Goal: Task Accomplishment & Management: Manage account settings

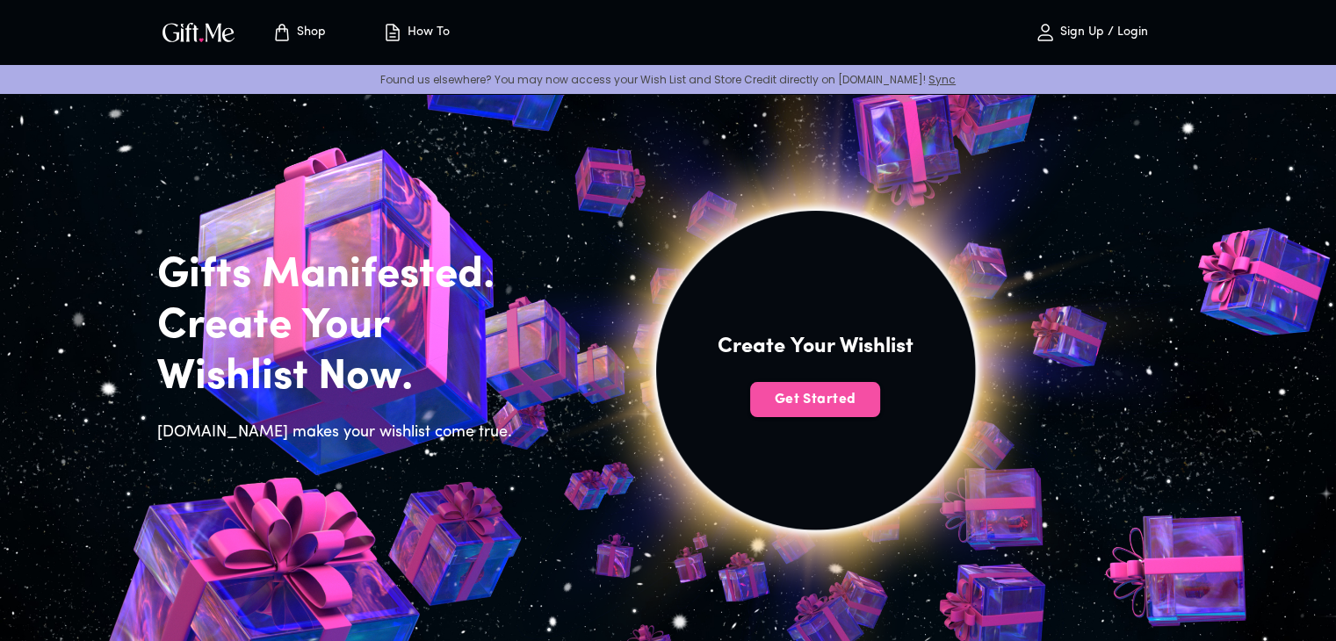
click at [811, 410] on button "Get Started" at bounding box center [815, 399] width 130 height 35
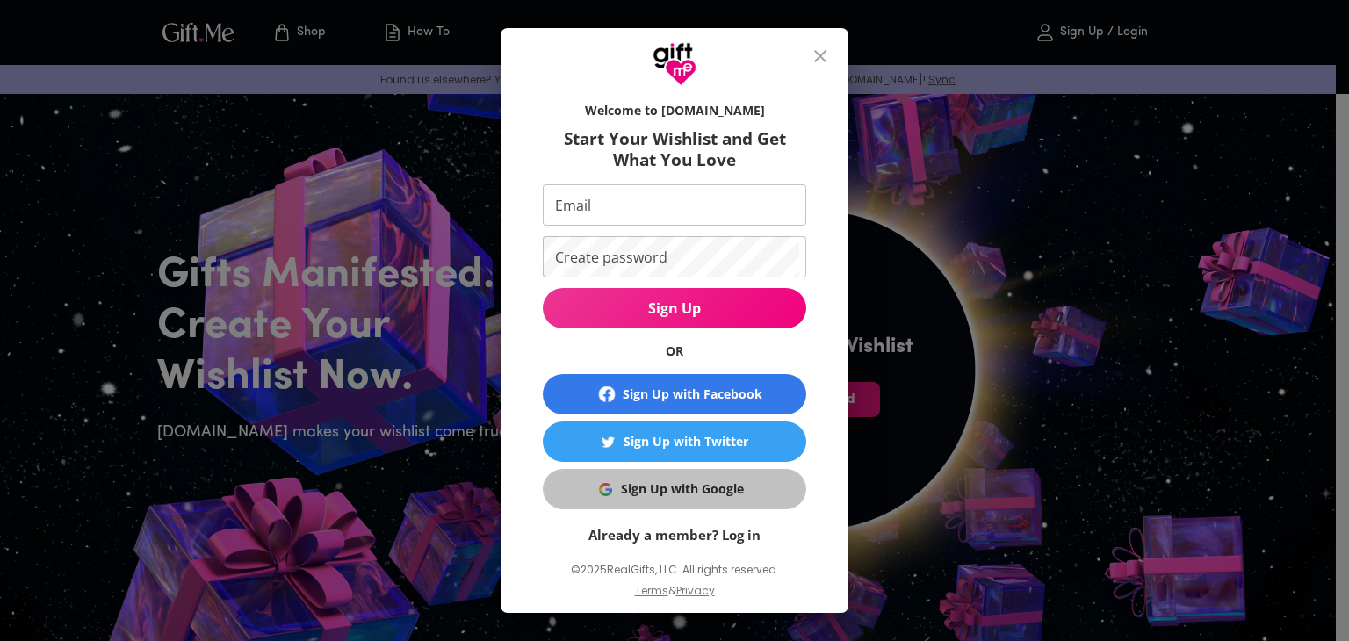
click at [675, 486] on div "Sign Up with Google" at bounding box center [682, 489] width 123 height 19
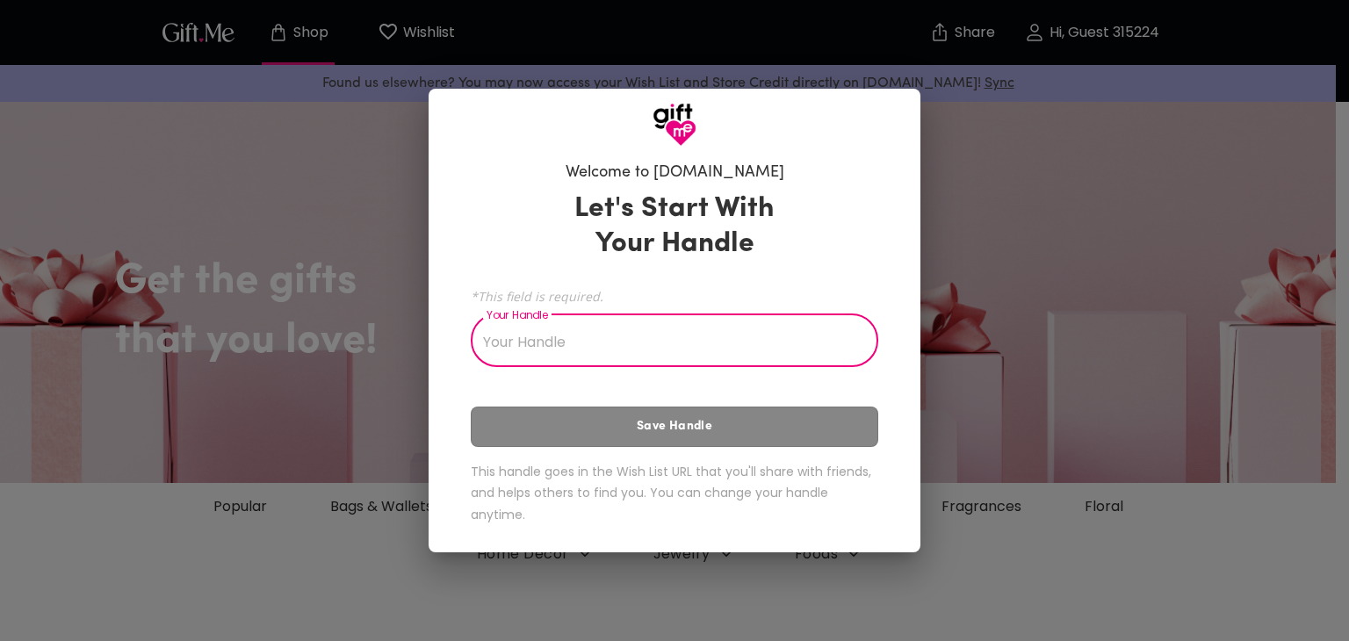
click at [620, 336] on input "Your Handle" at bounding box center [665, 342] width 388 height 49
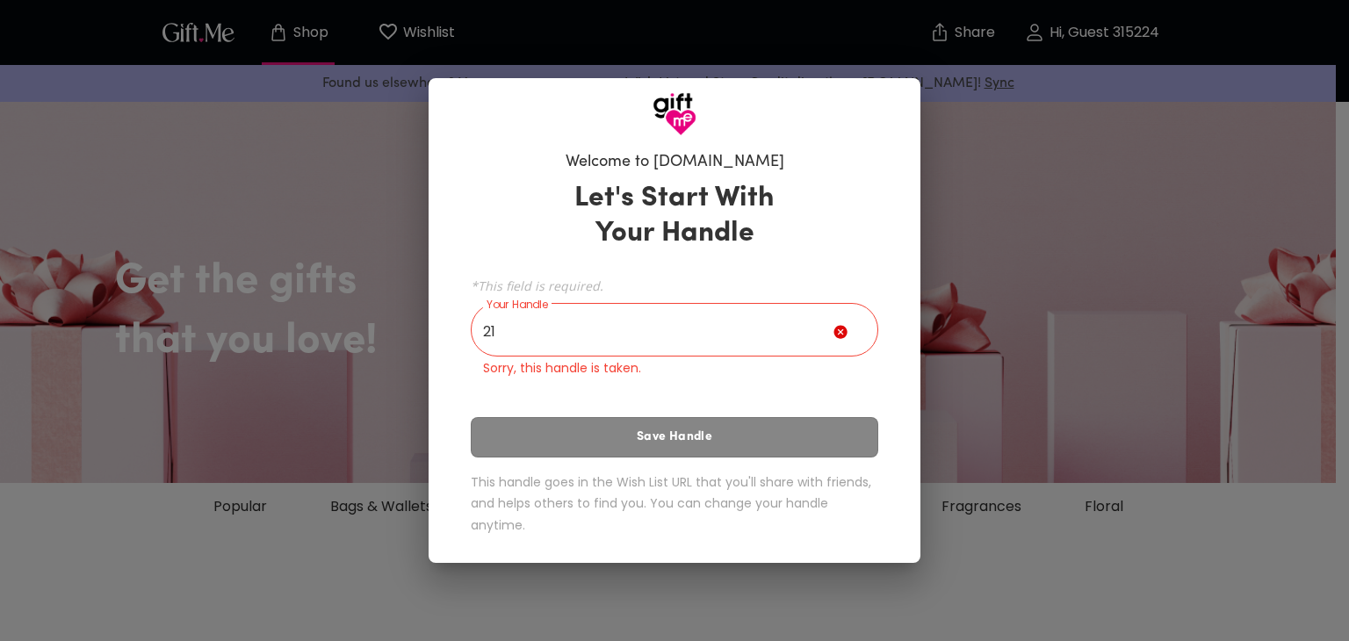
click at [609, 434] on div "Let's Start With Your Handle *This field is required. Your Handle 21 Your Handl…" at bounding box center [675, 361] width 408 height 377
click at [604, 336] on input "21" at bounding box center [652, 331] width 363 height 49
drag, startPoint x: 549, startPoint y: 304, endPoint x: 432, endPoint y: 300, distance: 116.9
click at [431, 300] on div "Welcome to [DOMAIN_NAME] Let's Start With Your Handle *This field is required. …" at bounding box center [675, 350] width 492 height 428
drag, startPoint x: 486, startPoint y: 321, endPoint x: 467, endPoint y: 292, distance: 34.4
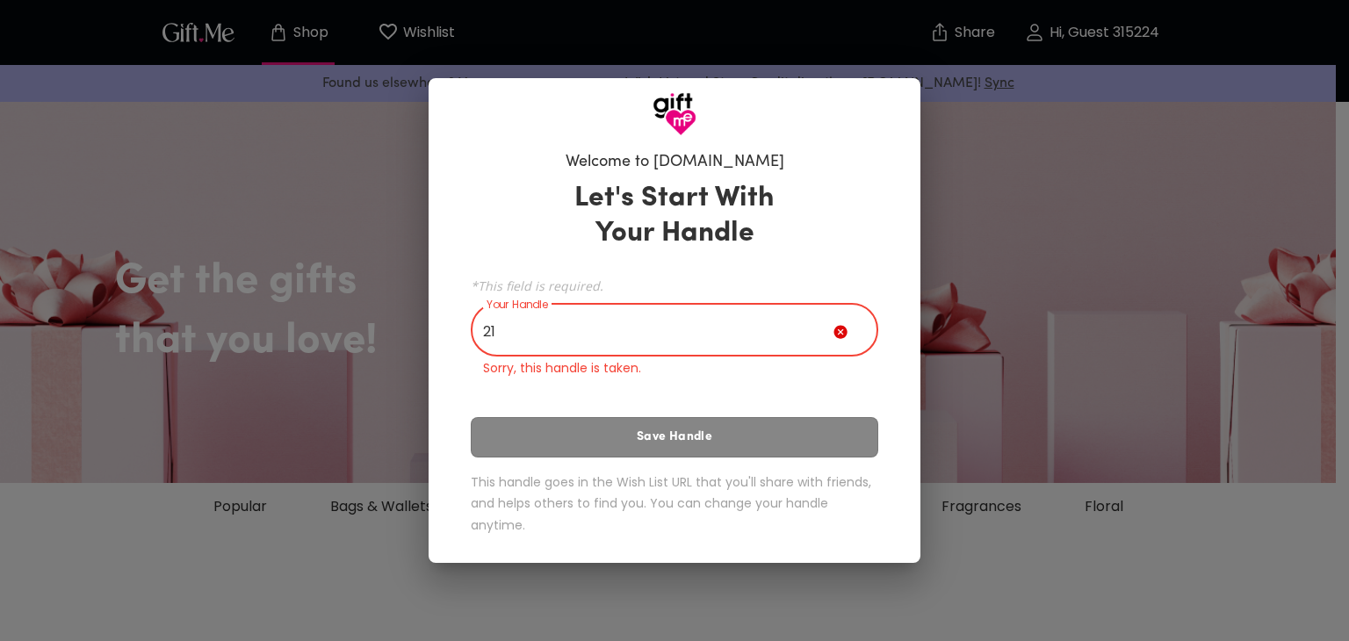
click at [467, 292] on div "Welcome to [DOMAIN_NAME] Let's Start With Your Handle *This field is required. …" at bounding box center [675, 346] width 436 height 407
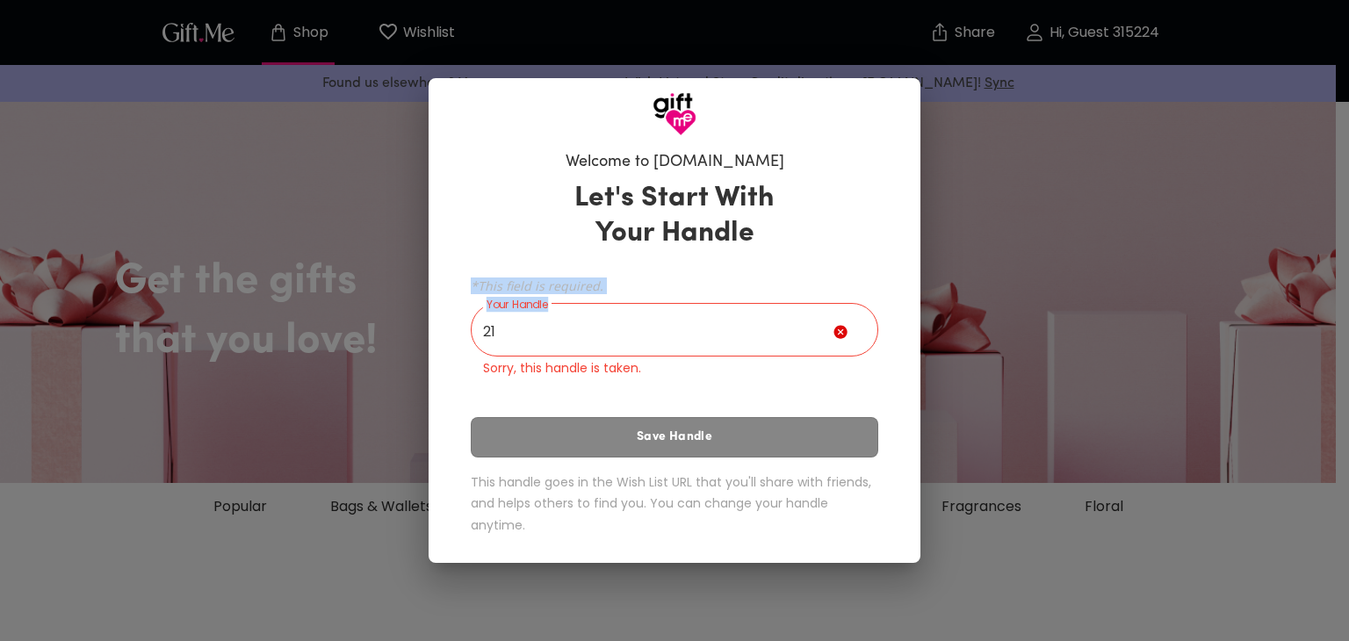
drag, startPoint x: 552, startPoint y: 304, endPoint x: 448, endPoint y: 259, distance: 112.9
click at [448, 259] on div "Welcome to [DOMAIN_NAME] Let's Start With Your Handle *This field is required. …" at bounding box center [675, 350] width 492 height 428
copy div "*This field is required. Your Handle"
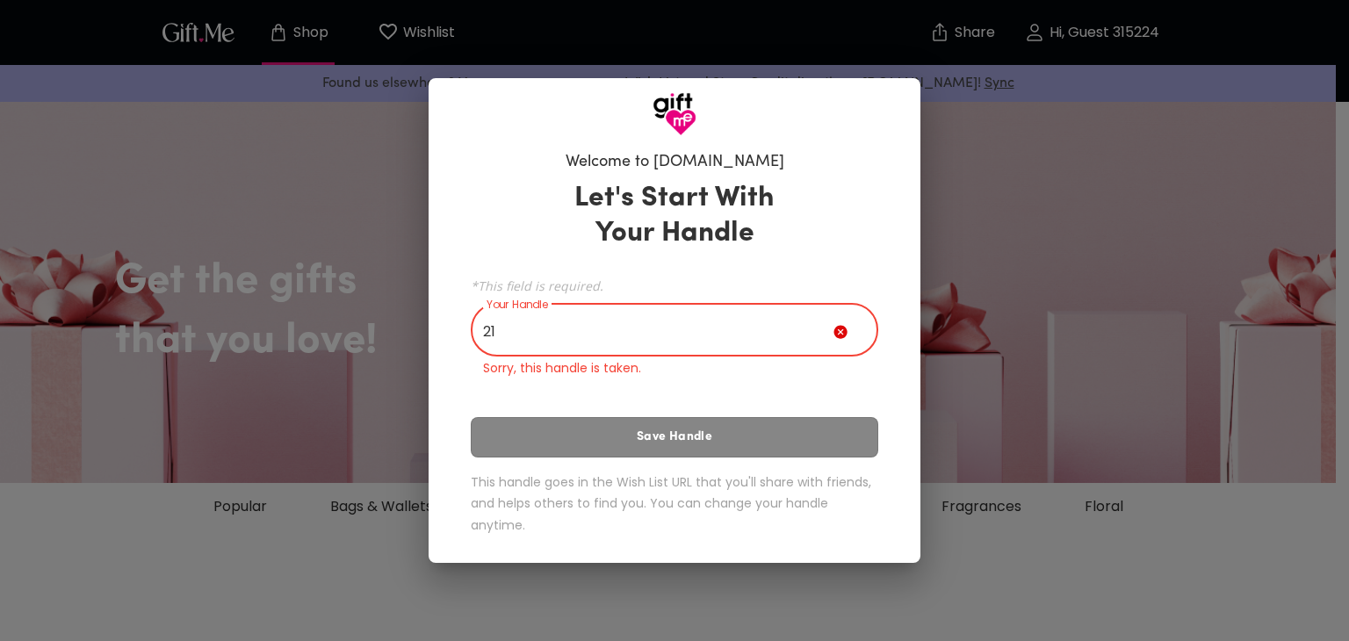
click at [527, 338] on input "21" at bounding box center [652, 331] width 363 height 49
type input "2"
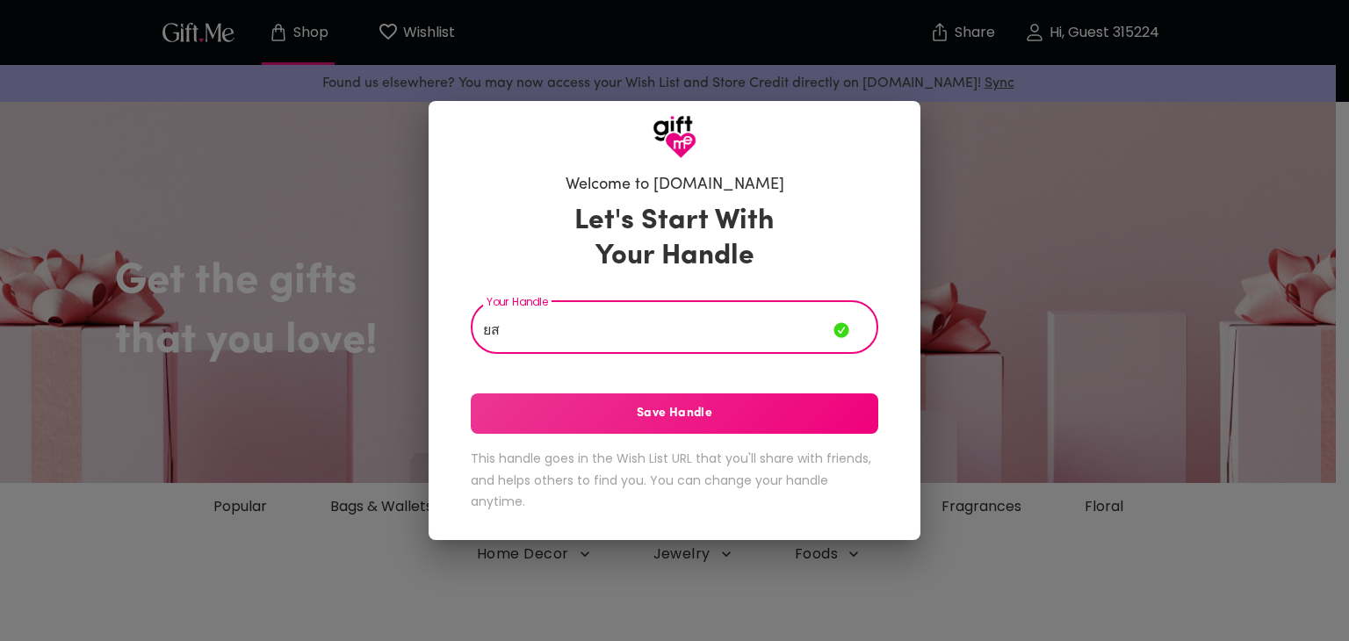
type input "ย"
type input "ploynupphan"
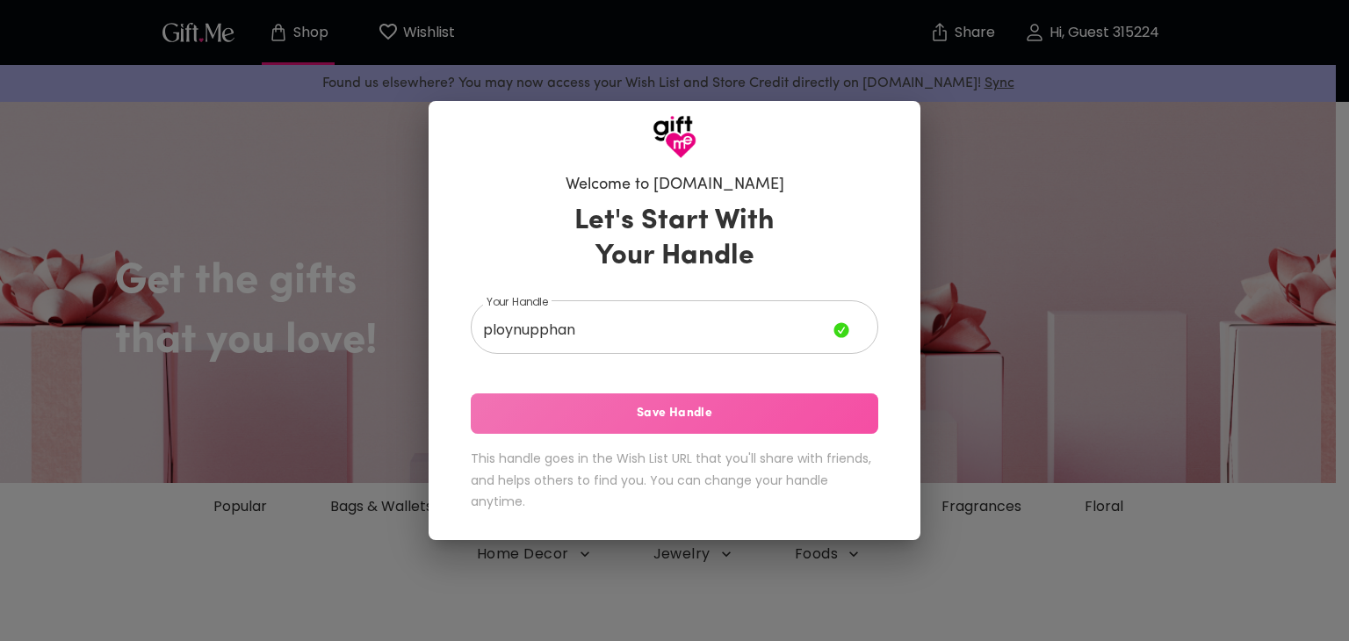
click at [653, 412] on span "Save Handle" at bounding box center [675, 413] width 408 height 19
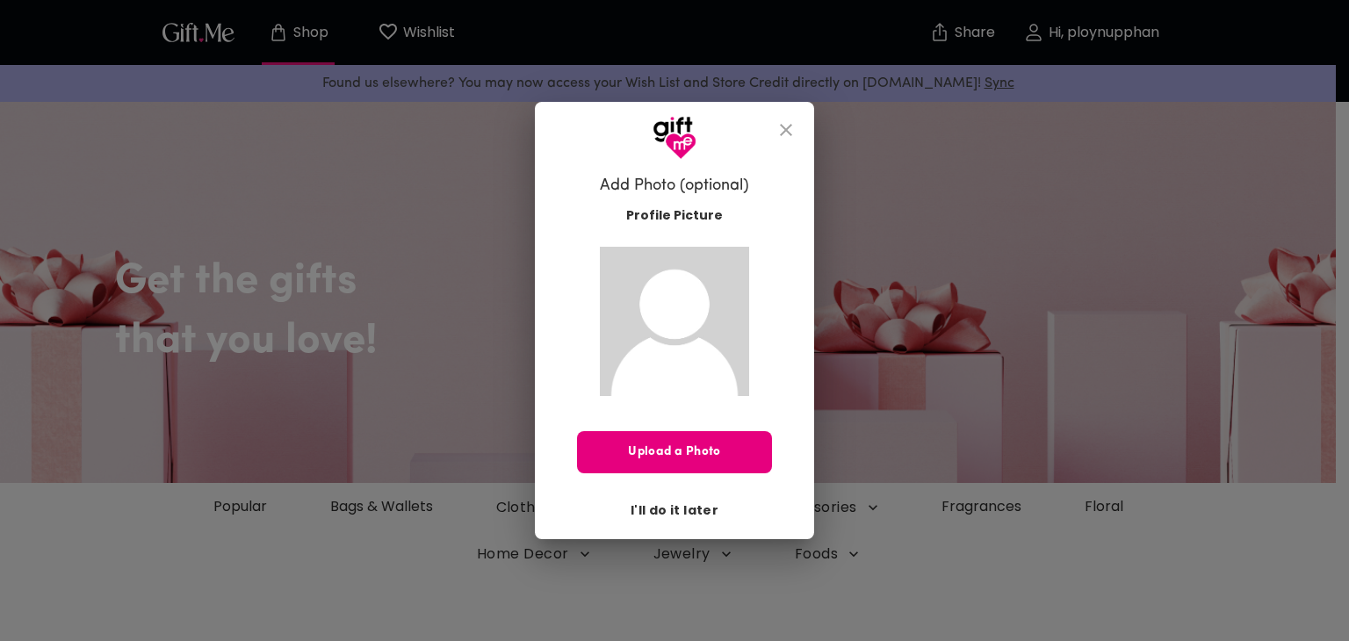
click at [690, 506] on span "I'll do it later" at bounding box center [675, 510] width 88 height 19
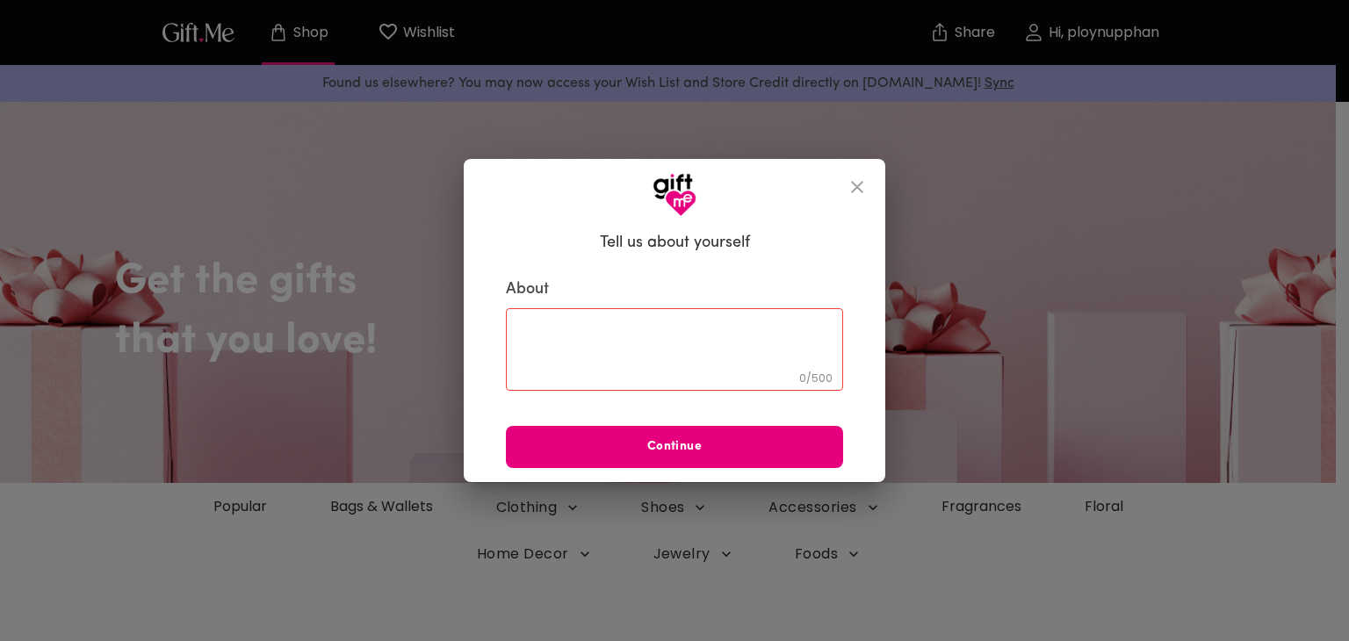
click at [605, 351] on textarea at bounding box center [674, 349] width 313 height 50
drag, startPoint x: 552, startPoint y: 289, endPoint x: 576, endPoint y: 293, distance: 24.8
click at [576, 293] on label "About" at bounding box center [674, 289] width 337 height 21
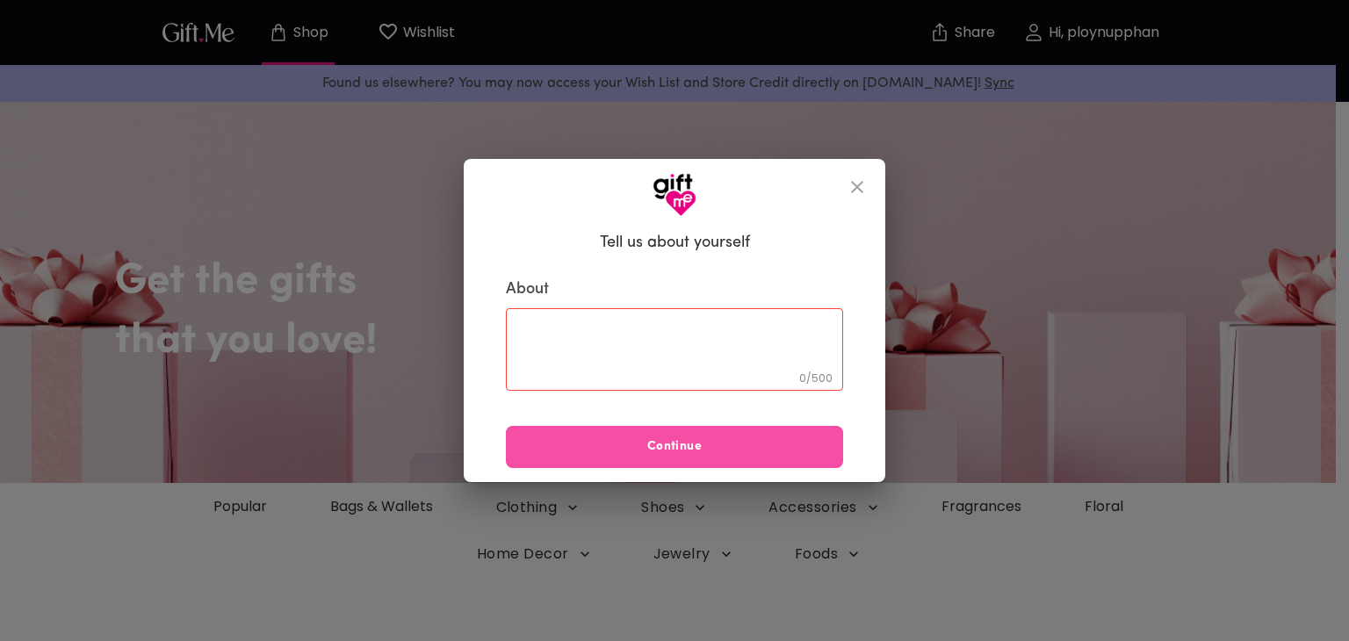
click at [692, 444] on span "Continue" at bounding box center [674, 447] width 337 height 19
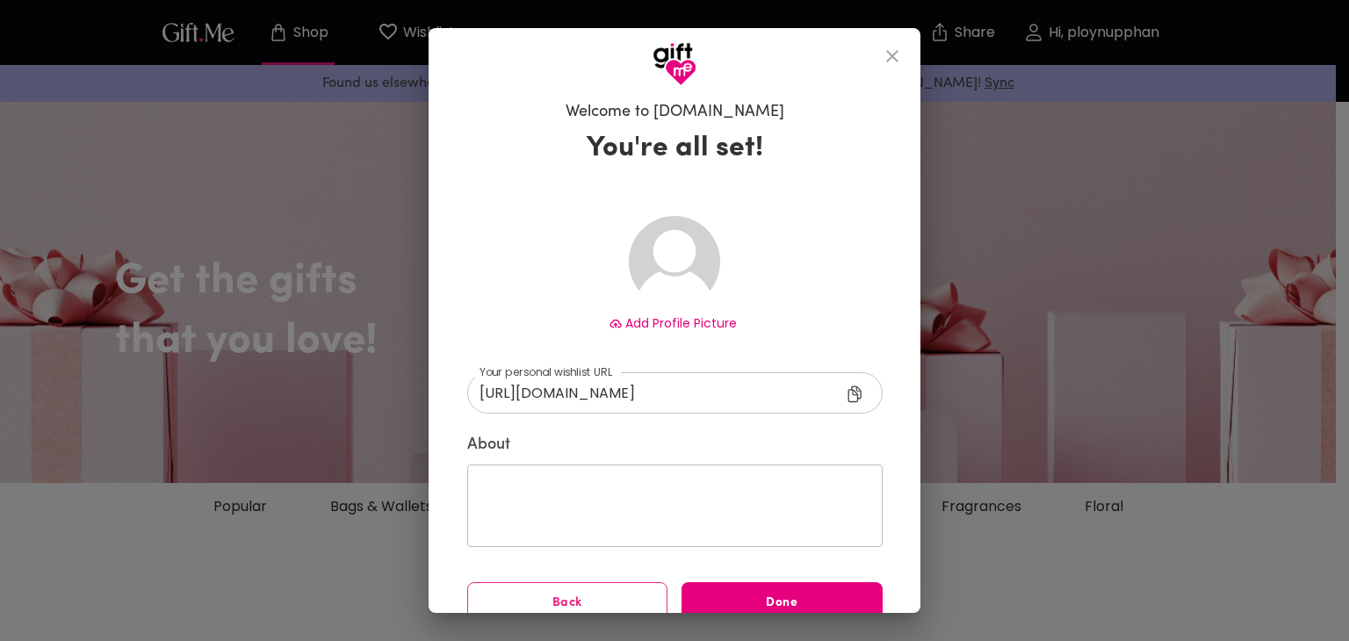
click at [896, 63] on icon "close" at bounding box center [892, 56] width 21 height 21
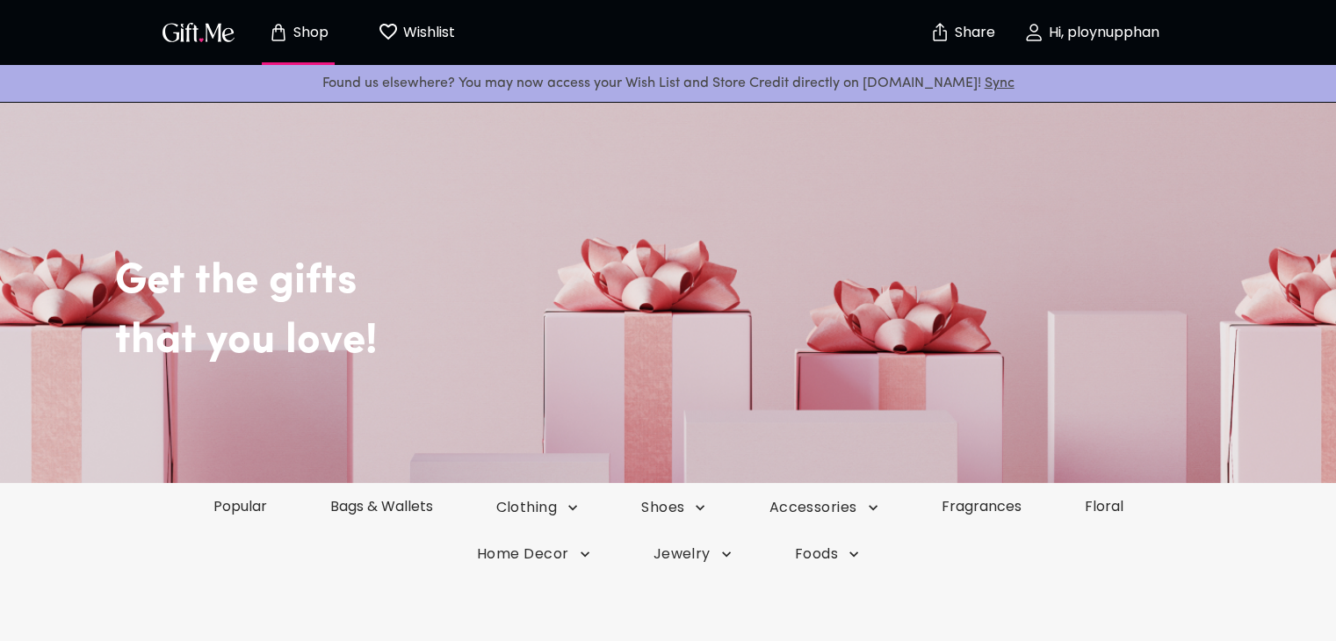
drag, startPoint x: 895, startPoint y: 565, endPoint x: 928, endPoint y: 561, distance: 32.8
click at [928, 561] on div "Home Decor Jewelry Foods" at bounding box center [668, 554] width 1336 height 46
drag, startPoint x: 1174, startPoint y: 507, endPoint x: 942, endPoint y: 510, distance: 232.0
click at [942, 510] on div "Popular Bags & Wallets Clothing Shoes Accessories Fragrances Floral" at bounding box center [668, 506] width 1336 height 47
click at [1146, 544] on div "Home Decor Jewelry Foods" at bounding box center [668, 554] width 1336 height 46
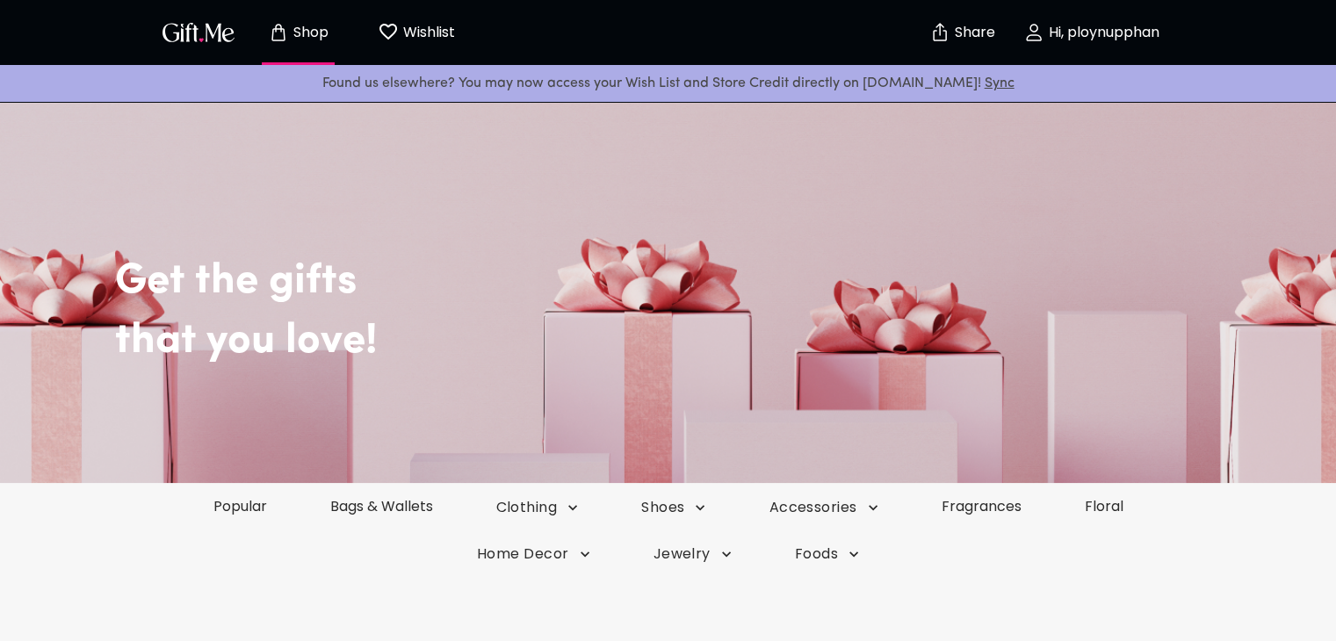
drag, startPoint x: 959, startPoint y: 558, endPoint x: 987, endPoint y: 569, distance: 29.5
click at [987, 569] on div "Home Decor Jewelry Foods" at bounding box center [668, 554] width 1336 height 46
drag, startPoint x: 237, startPoint y: 496, endPoint x: 506, endPoint y: 540, distance: 272.4
click at [506, 540] on div "Popular Bags & Wallets Clothing Shoes Accessories Fragrances Floral Home Decor …" at bounding box center [668, 530] width 1336 height 94
copy div "Popular Bags & Wallets Clothing Shoes Accessories Fragrances Floral Home Decor …"
